Goal: Information Seeking & Learning: Learn about a topic

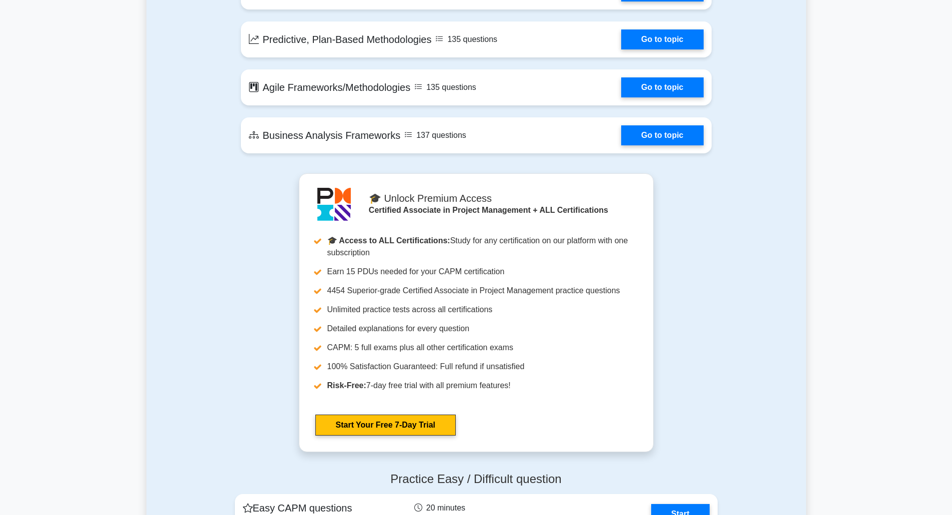
scroll to position [2199, 0]
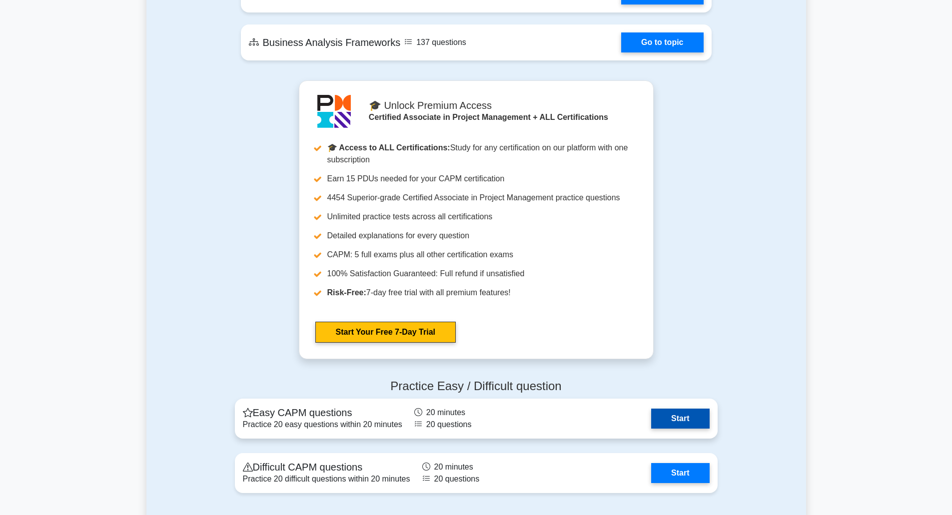
click at [661, 416] on link "Start" at bounding box center [680, 419] width 58 height 20
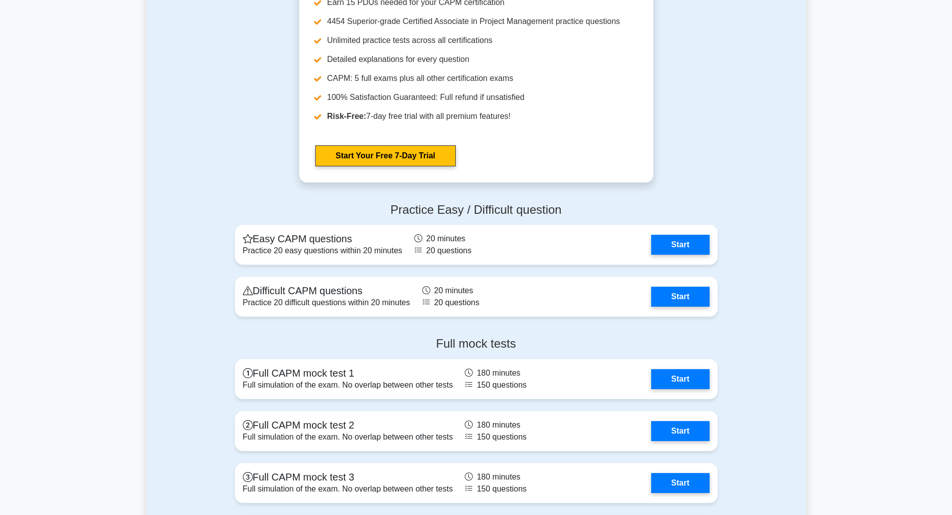
scroll to position [2399, 0]
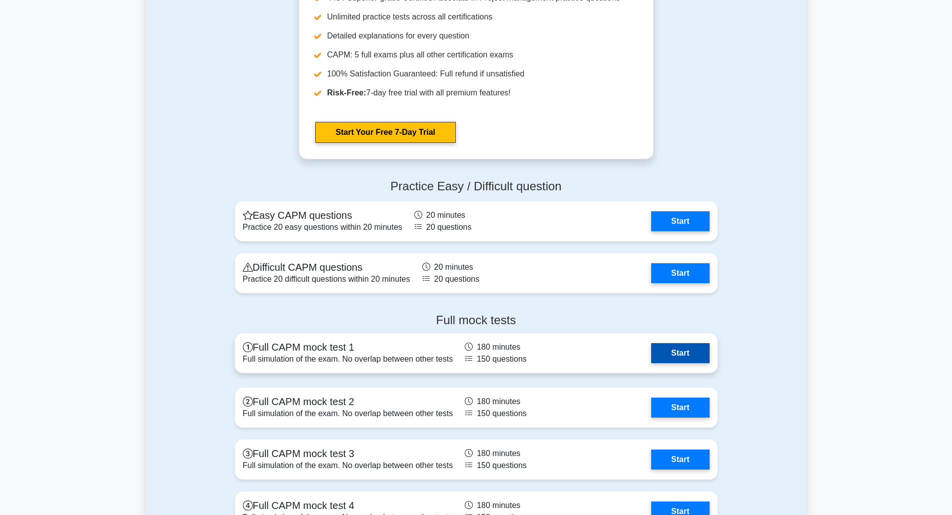
click at [684, 355] on link "Start" at bounding box center [680, 353] width 58 height 20
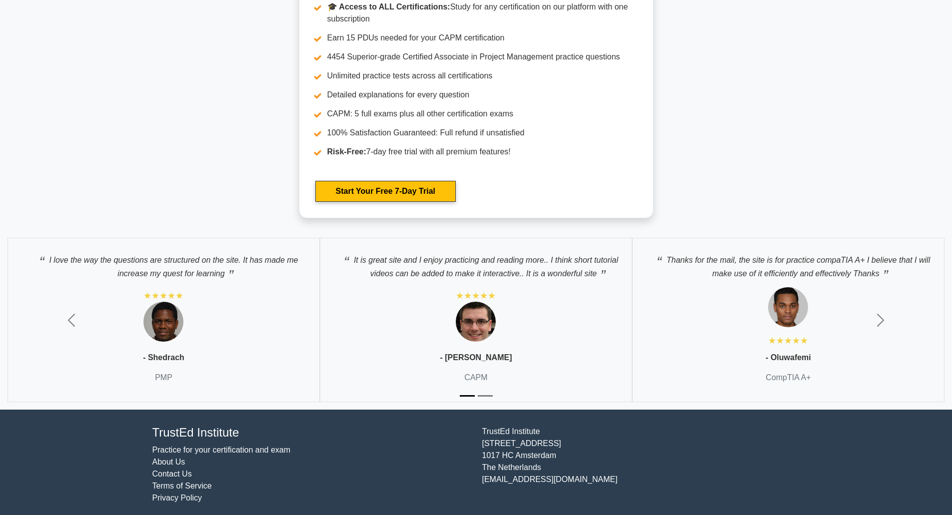
scroll to position [3107, 0]
